Goal: Task Accomplishment & Management: Use online tool/utility

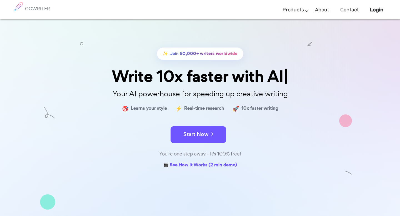
click at [194, 150] on div "You're one step away - It's 100% free!" at bounding box center [200, 154] width 278 height 8
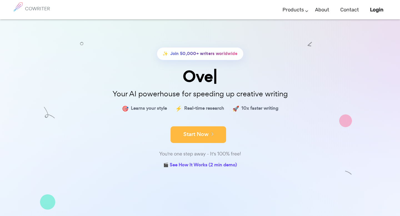
click at [194, 136] on button "Start Now" at bounding box center [199, 134] width 56 height 17
